Goal: Task Accomplishment & Management: Manage account settings

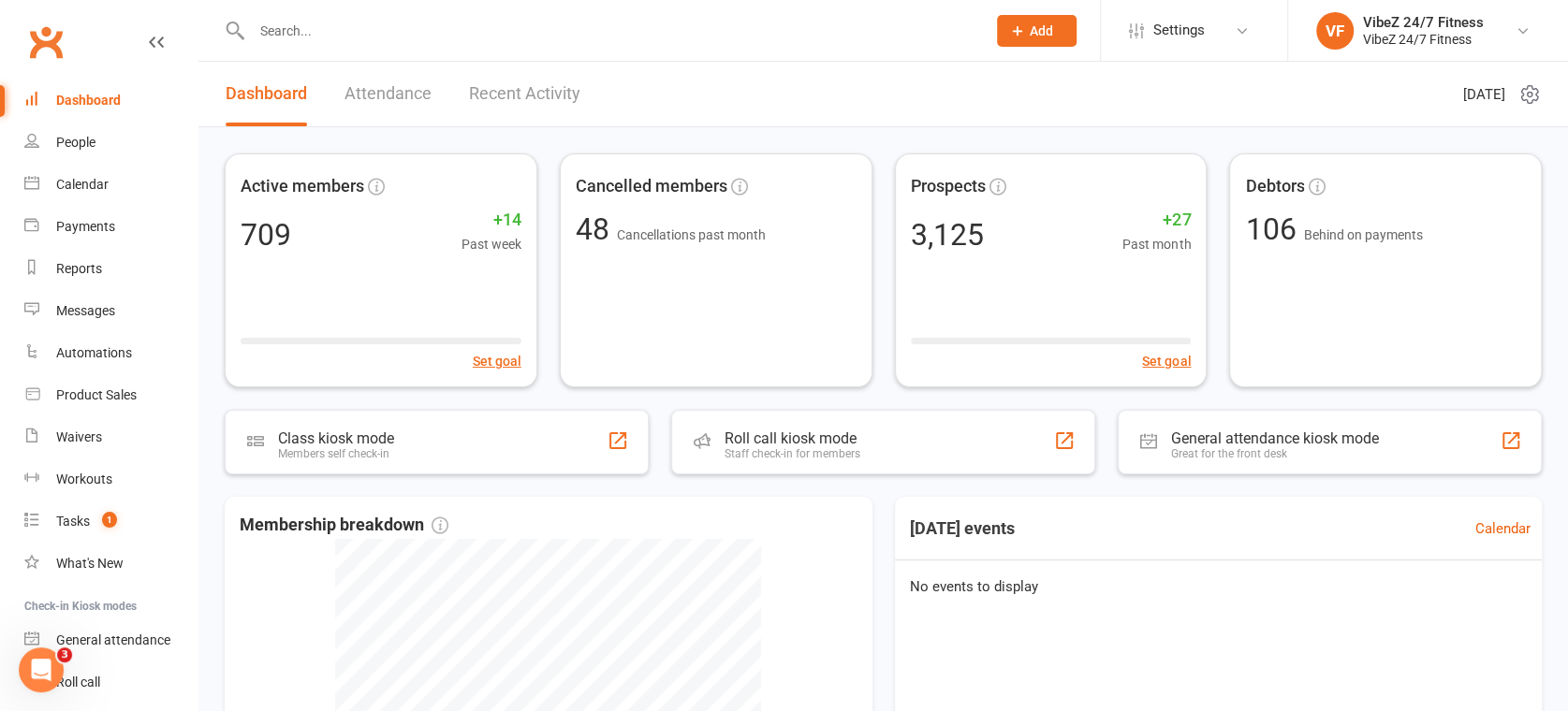
click at [521, 79] on link "Recent Activity" at bounding box center [524, 94] width 111 height 65
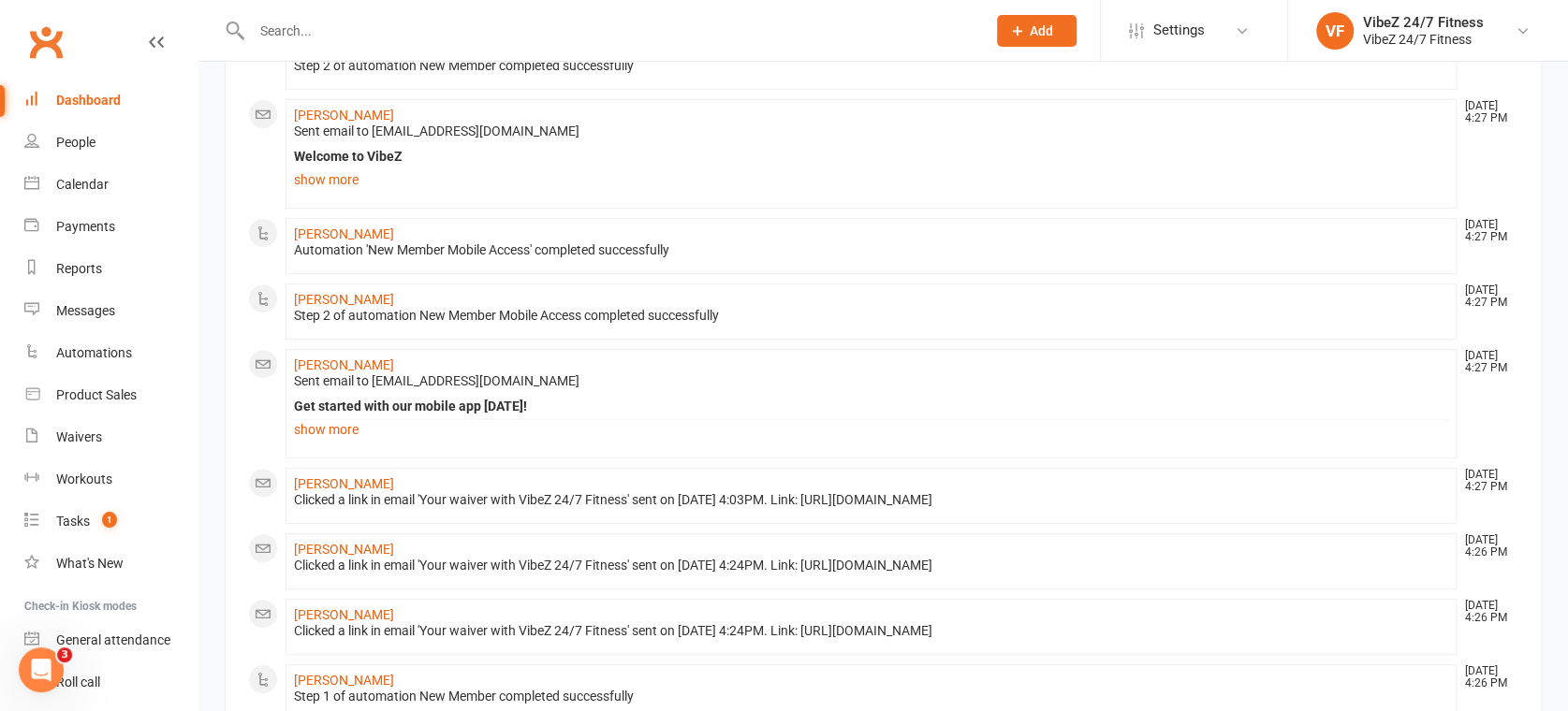
scroll to position [623, 0]
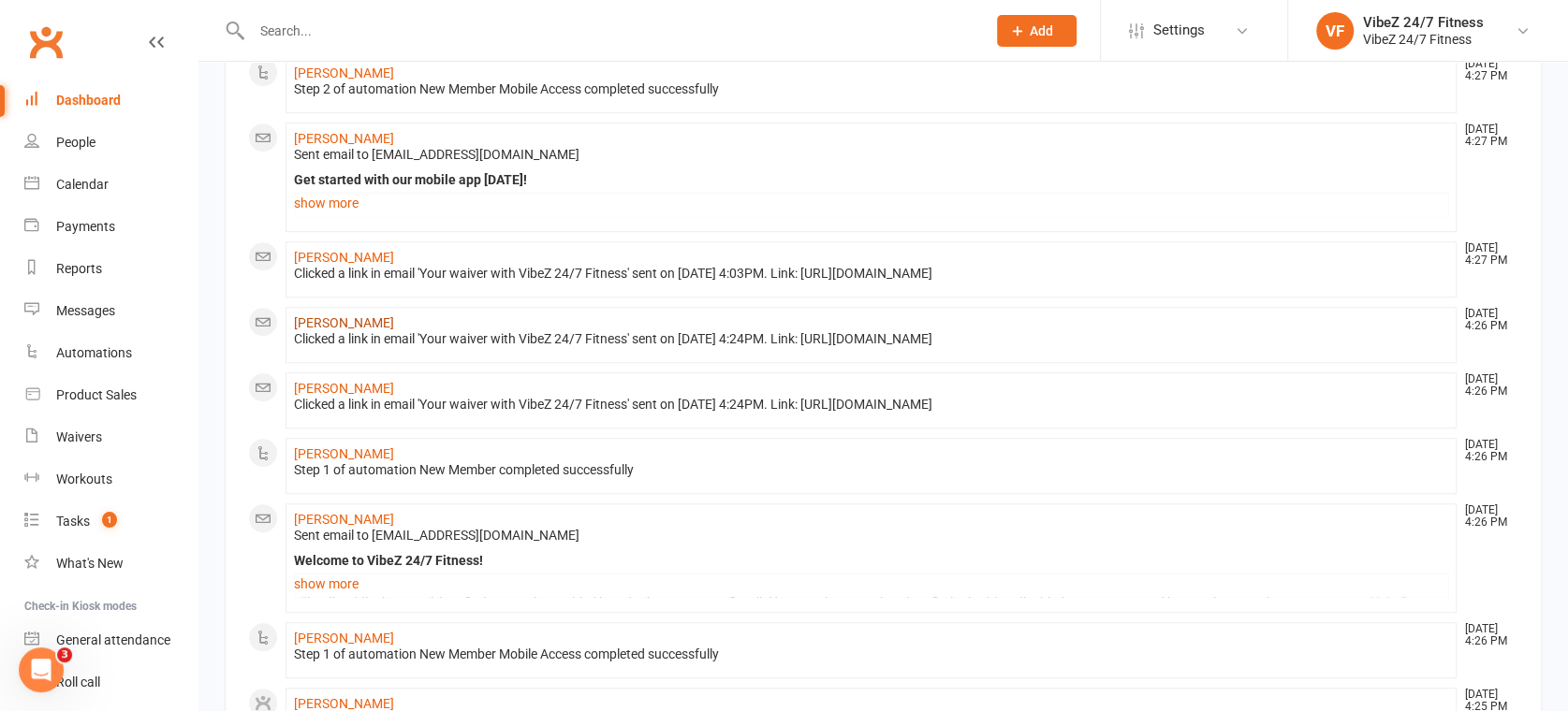
click at [360, 330] on link "[PERSON_NAME]" at bounding box center [344, 323] width 100 height 15
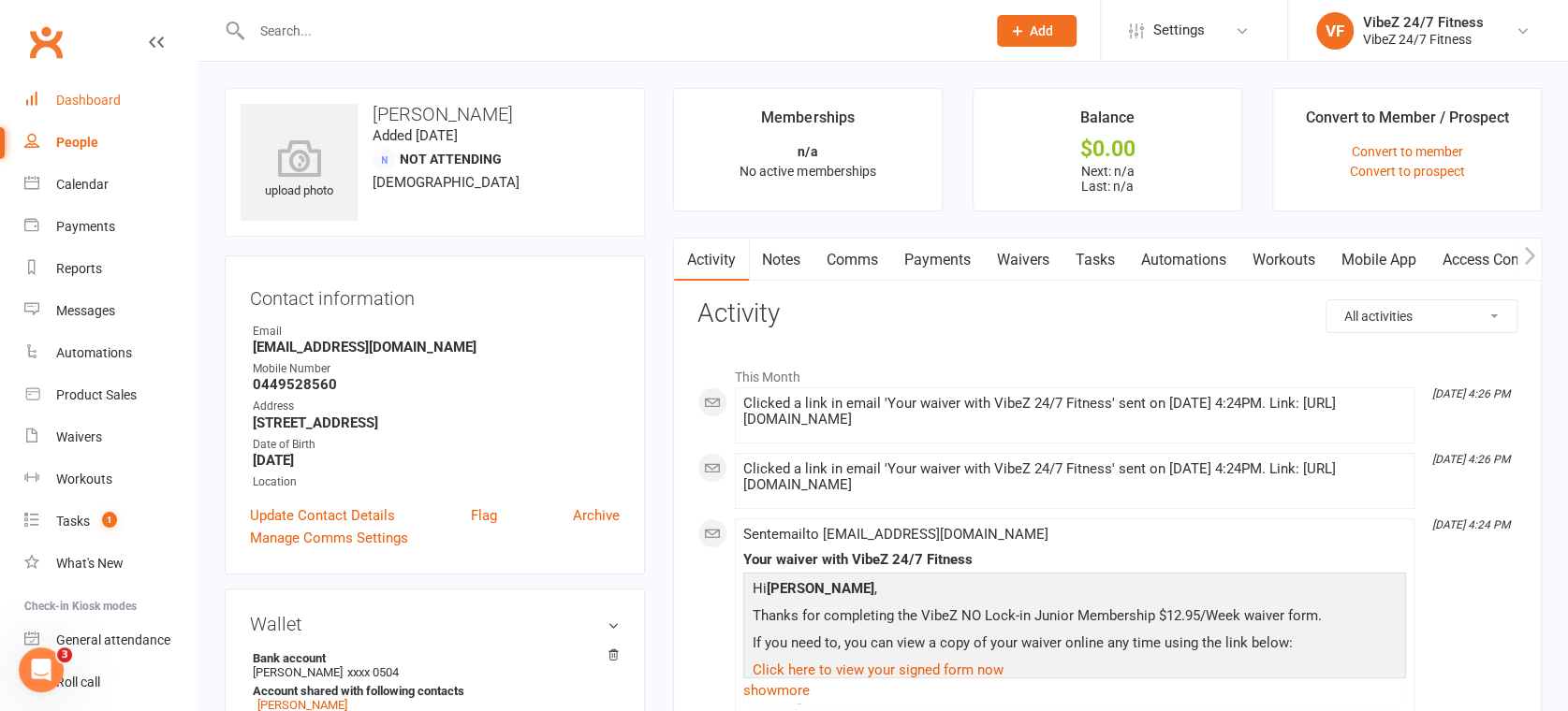
click at [90, 98] on div "Dashboard" at bounding box center [88, 101] width 65 height 15
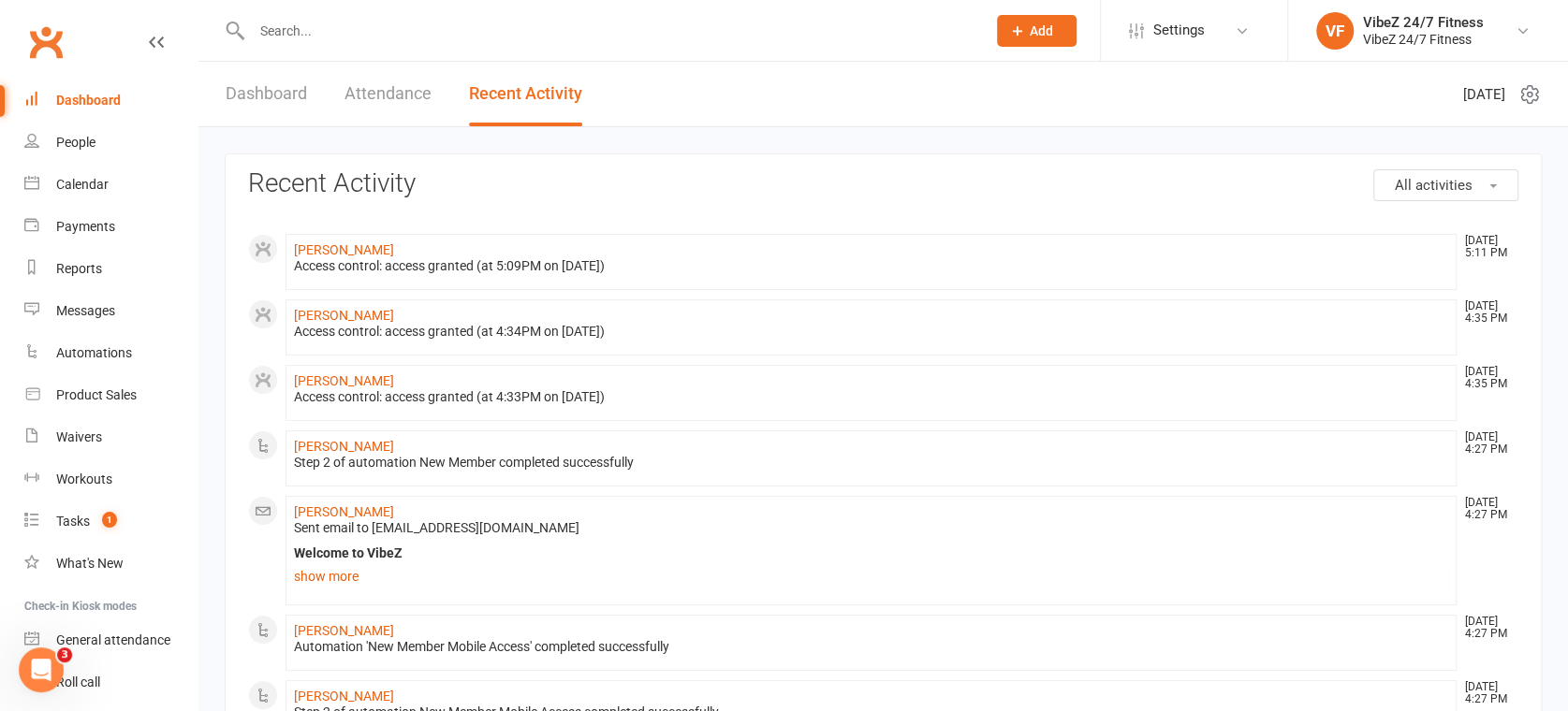
click at [405, 25] on input "text" at bounding box center [609, 31] width 727 height 27
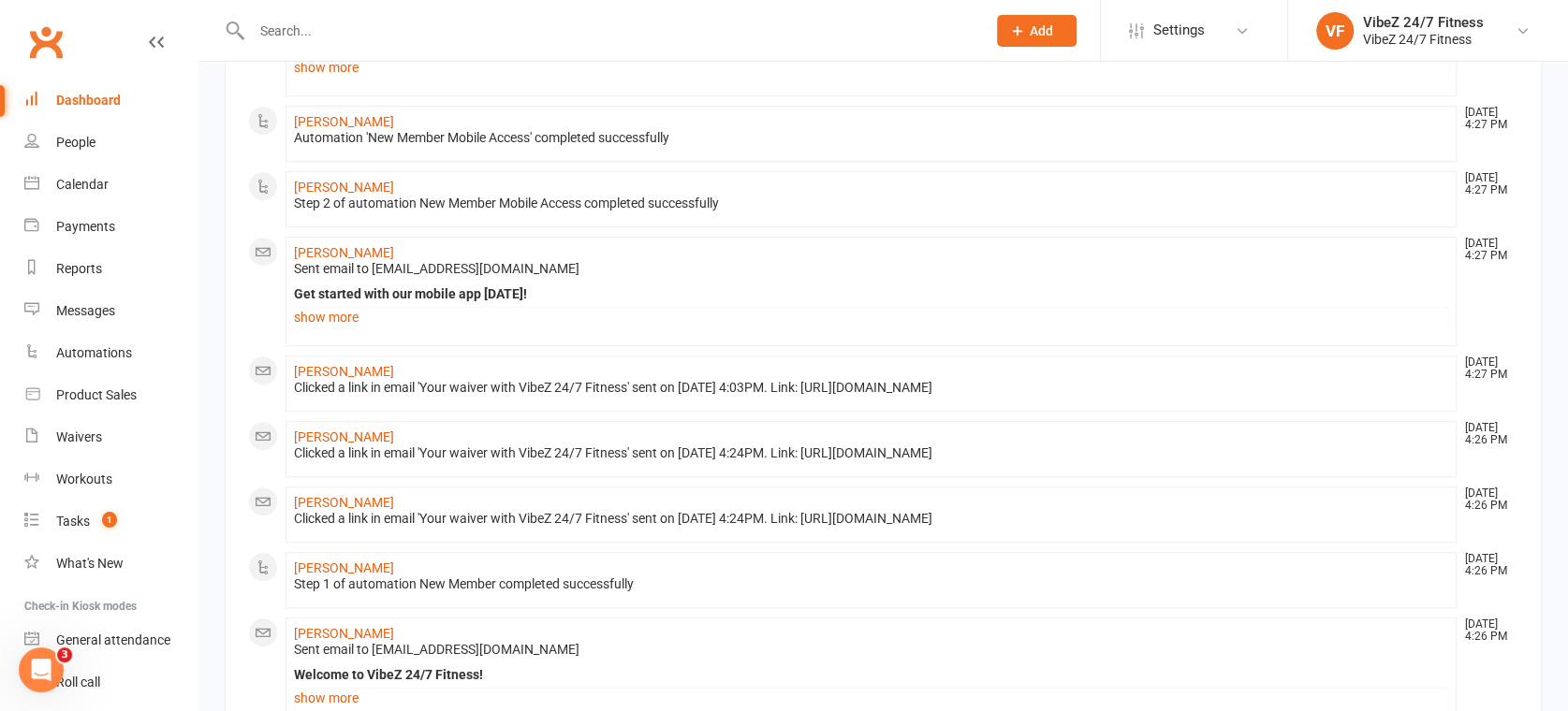
scroll to position [1237, 0]
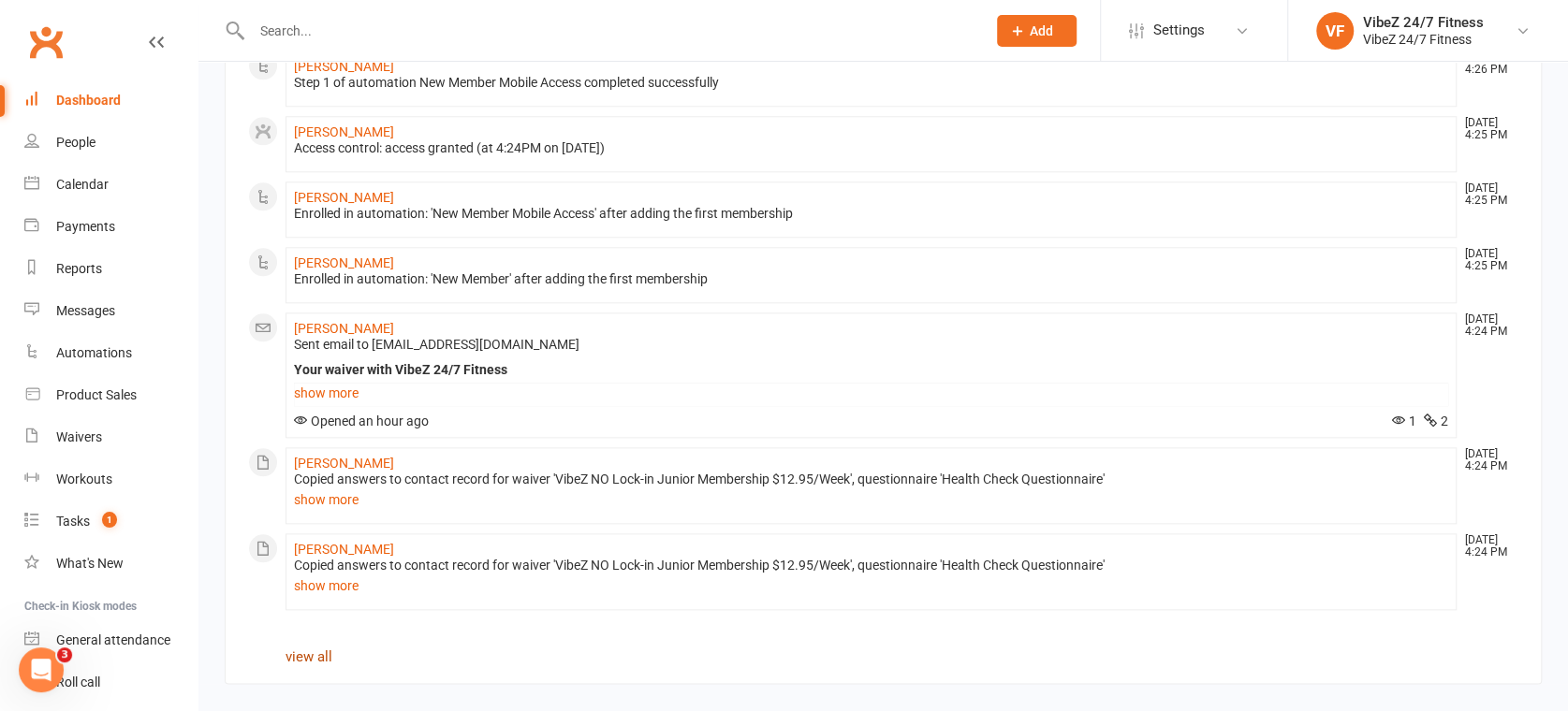
click at [312, 660] on link "view all" at bounding box center [309, 657] width 47 height 17
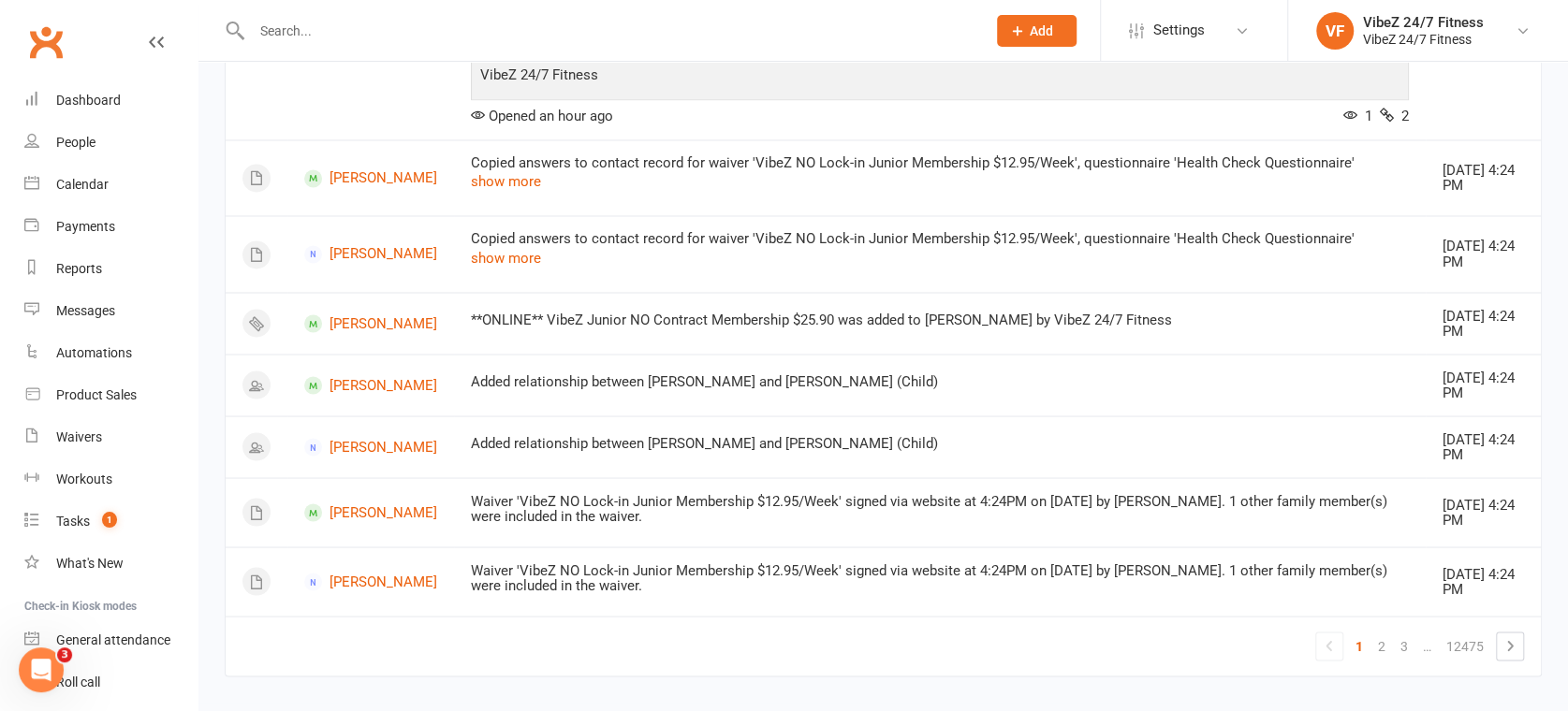
scroll to position [2097, 0]
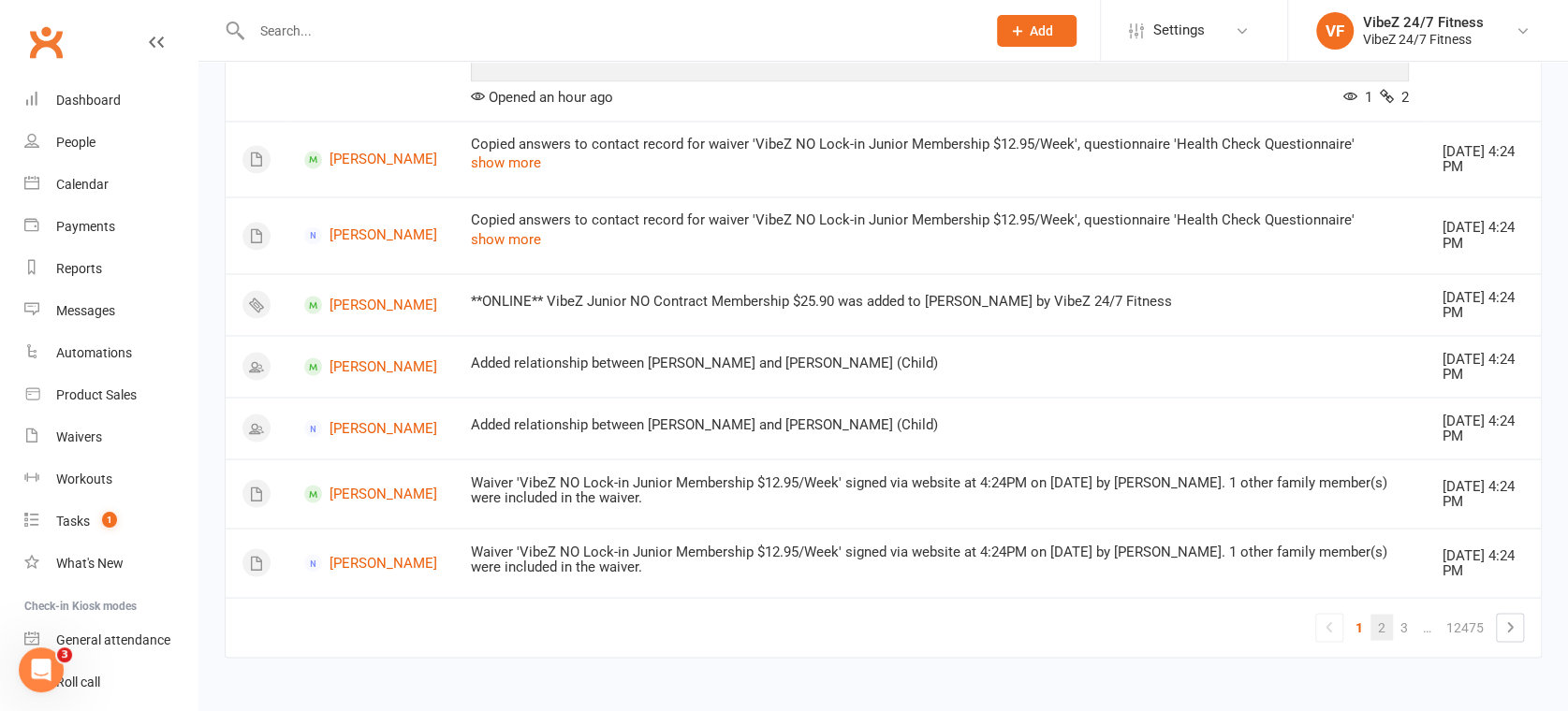
click at [1381, 627] on link "2" at bounding box center [1382, 627] width 23 height 27
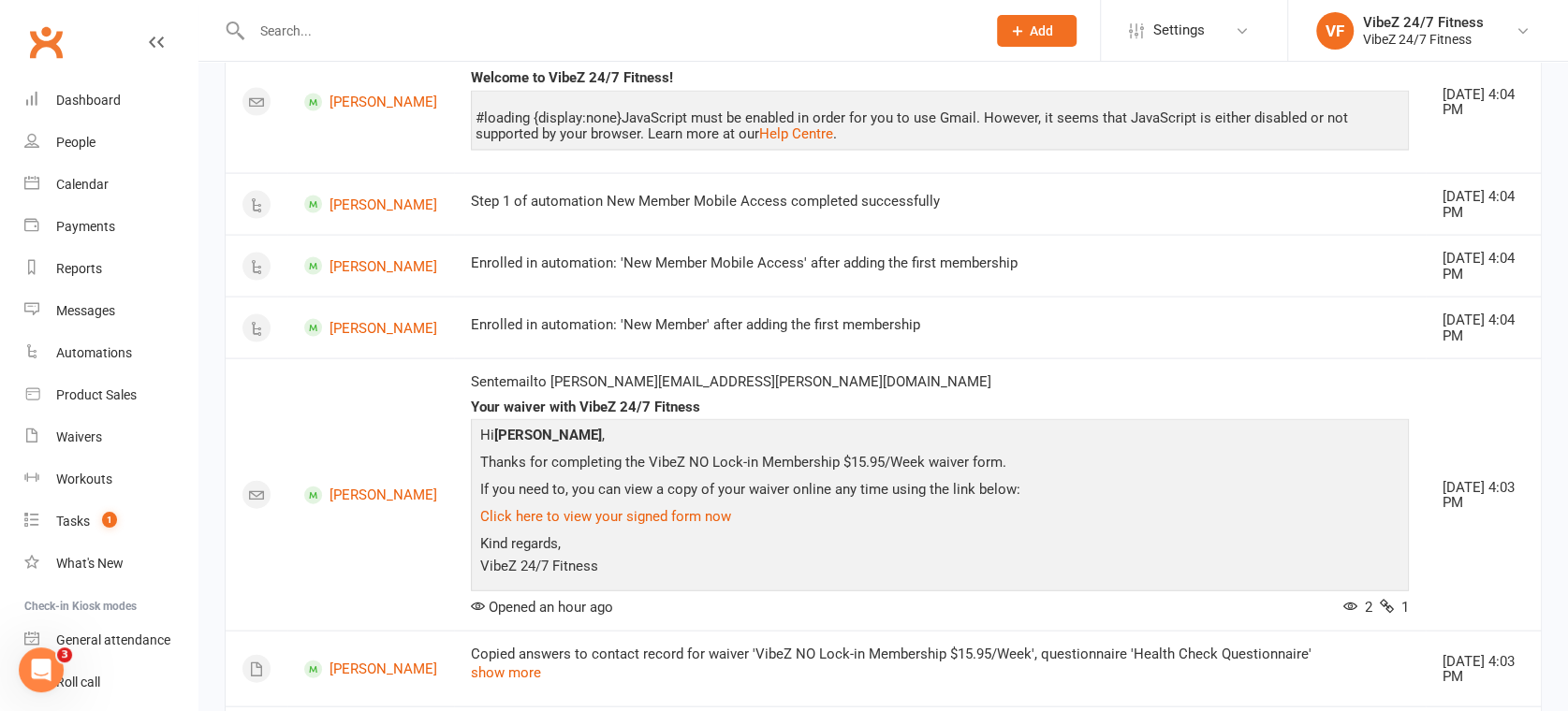
scroll to position [2717, 0]
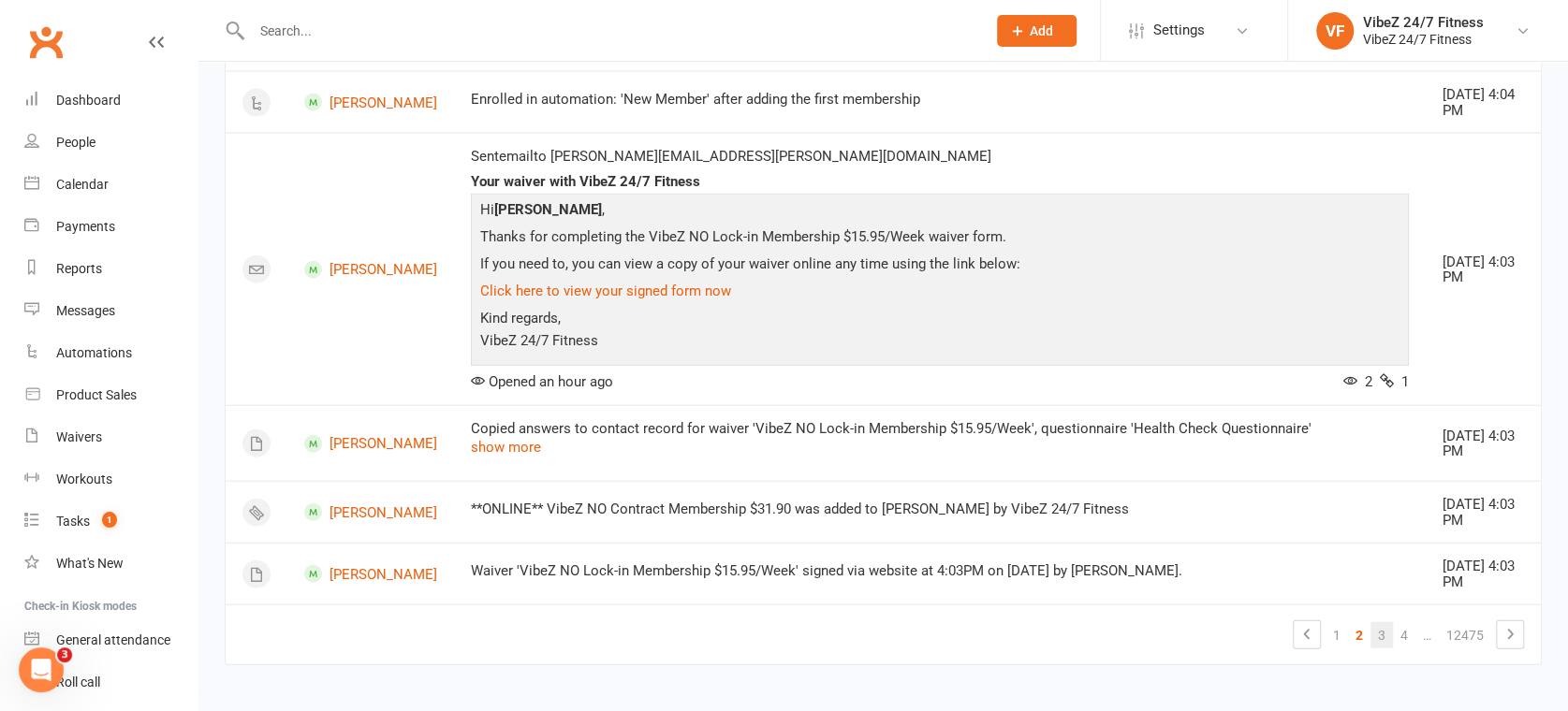
click at [1370, 633] on link "3" at bounding box center [1382, 635] width 23 height 27
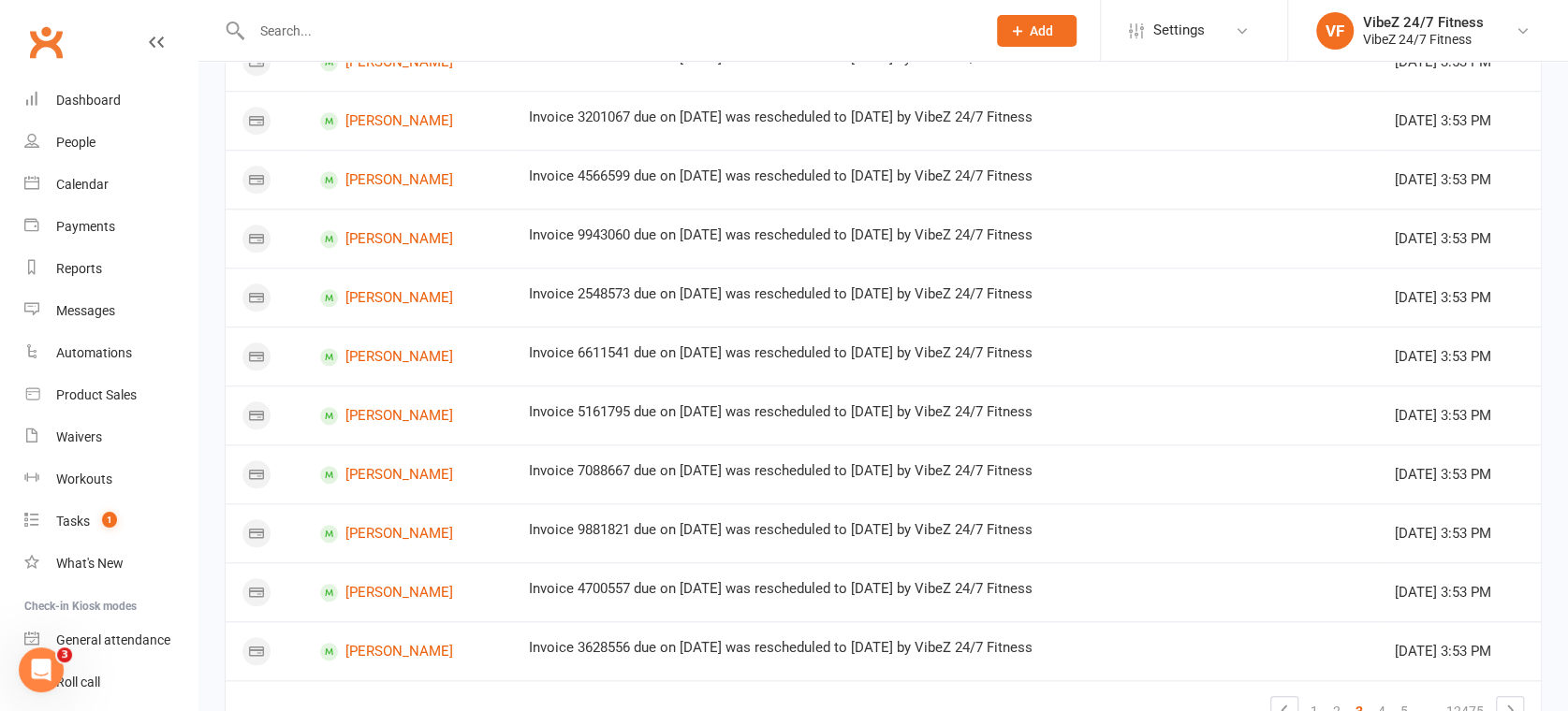
scroll to position [1104, 0]
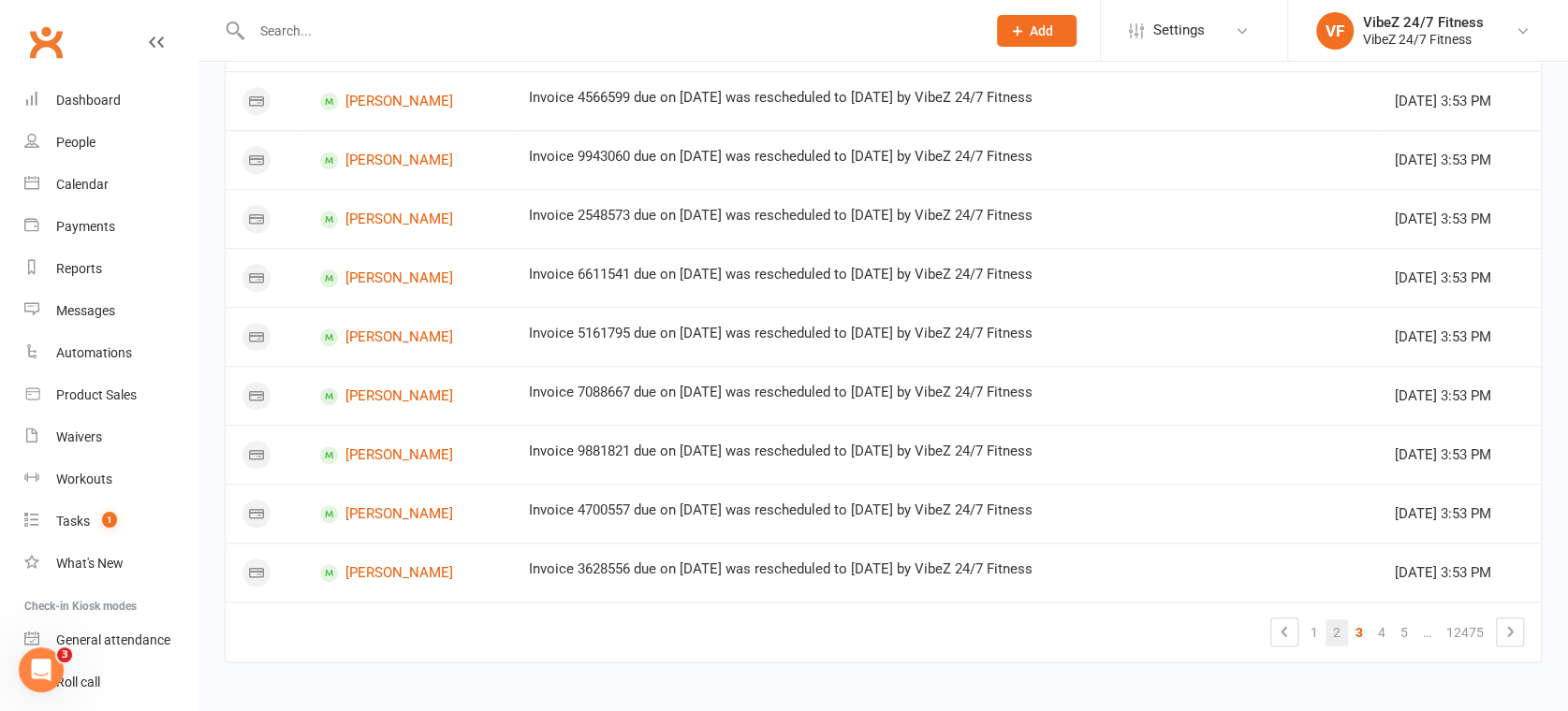
click at [1340, 628] on link "2" at bounding box center [1337, 633] width 23 height 27
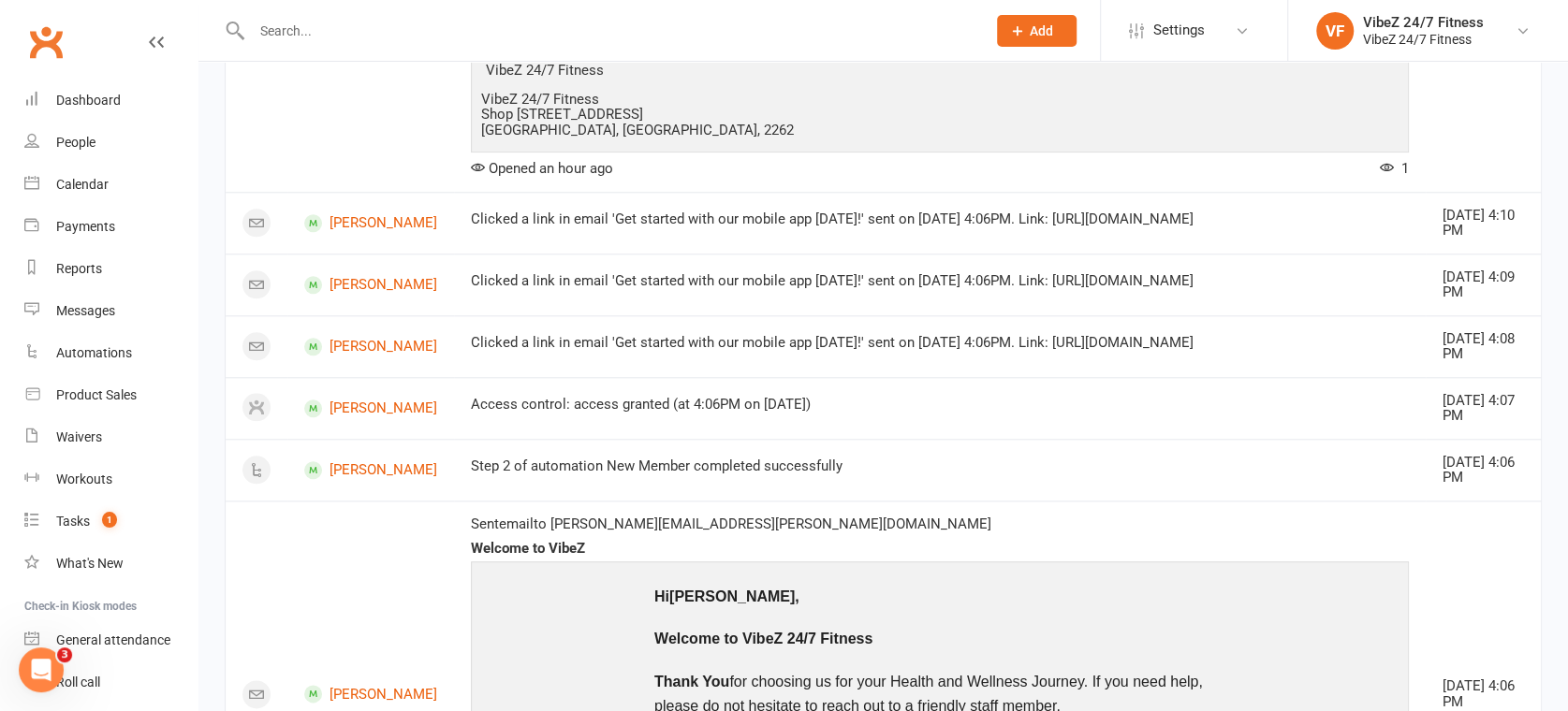
drag, startPoint x: 1350, startPoint y: 332, endPoint x: 1086, endPoint y: 341, distance: 264.2
click at [1086, 341] on div "Clicked a link in email 'Get started with our mobile app [DATE]!' sent on [DATE…" at bounding box center [940, 343] width 938 height 16
click at [1251, 356] on td "Clicked a link in email 'Get started with our mobile app [DATE]!' sent on [DATE…" at bounding box center [939, 346] width 972 height 62
drag, startPoint x: 1332, startPoint y: 338, endPoint x: 1051, endPoint y: 338, distance: 281.0
click at [1051, 338] on div "Clicked a link in email 'Get started with our mobile app [DATE]!' sent on [DATE…" at bounding box center [940, 343] width 938 height 16
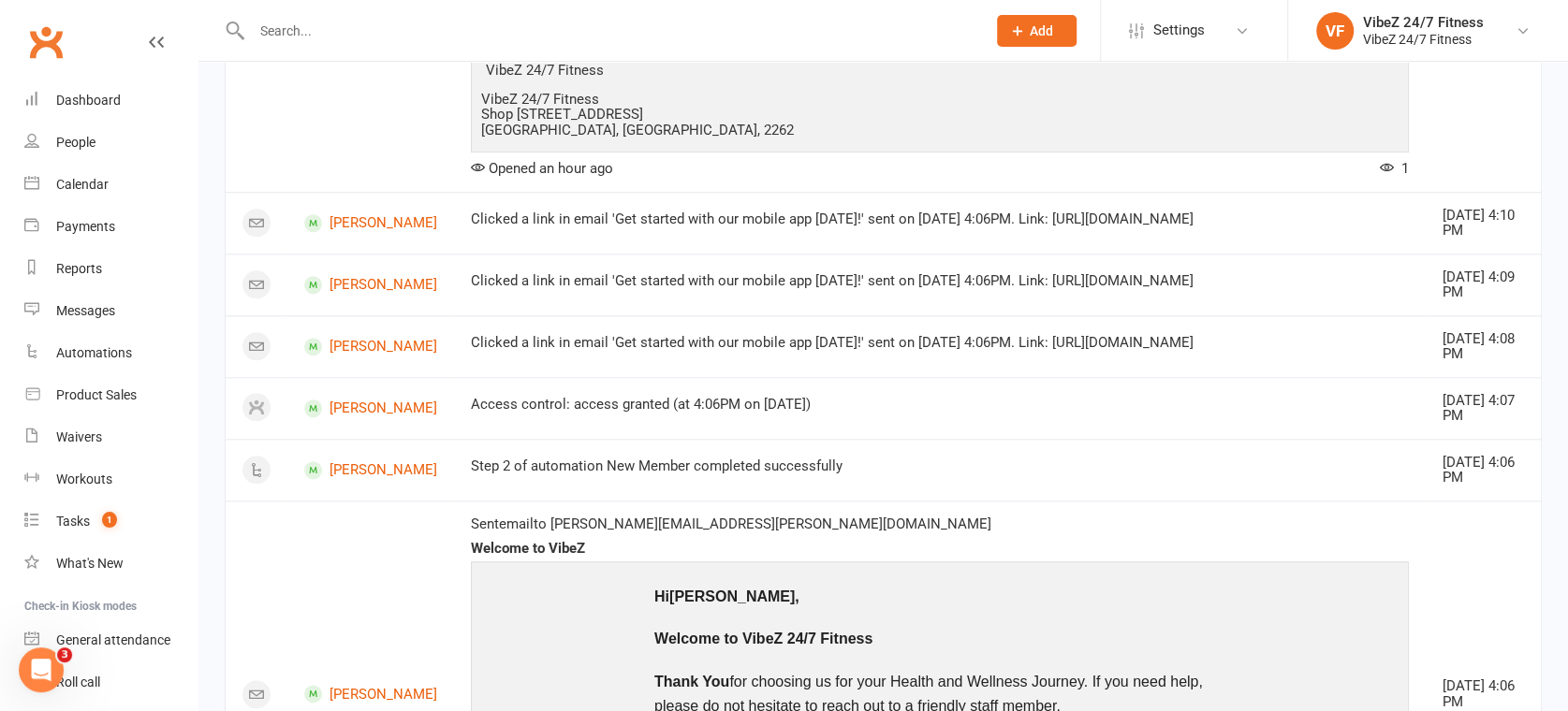
copy div "Link: [URL][DOMAIN_NAME]"
